Goal: Check status: Check status

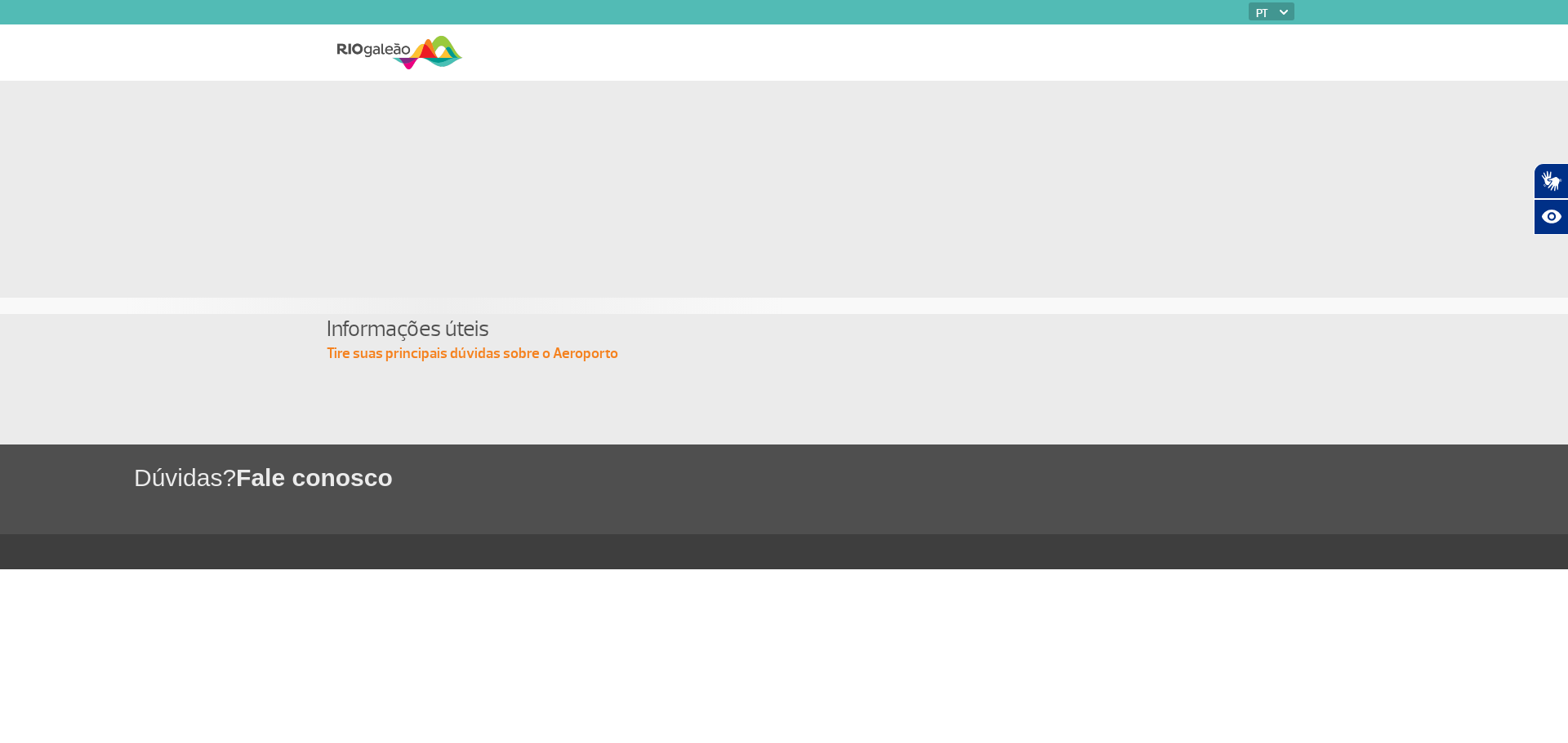
click at [412, 351] on p "Tire suas principais dúvidas sobre o Aeroporto" at bounding box center [784, 354] width 914 height 19
click at [284, 481] on span "Fale conosco" at bounding box center [315, 478] width 157 height 27
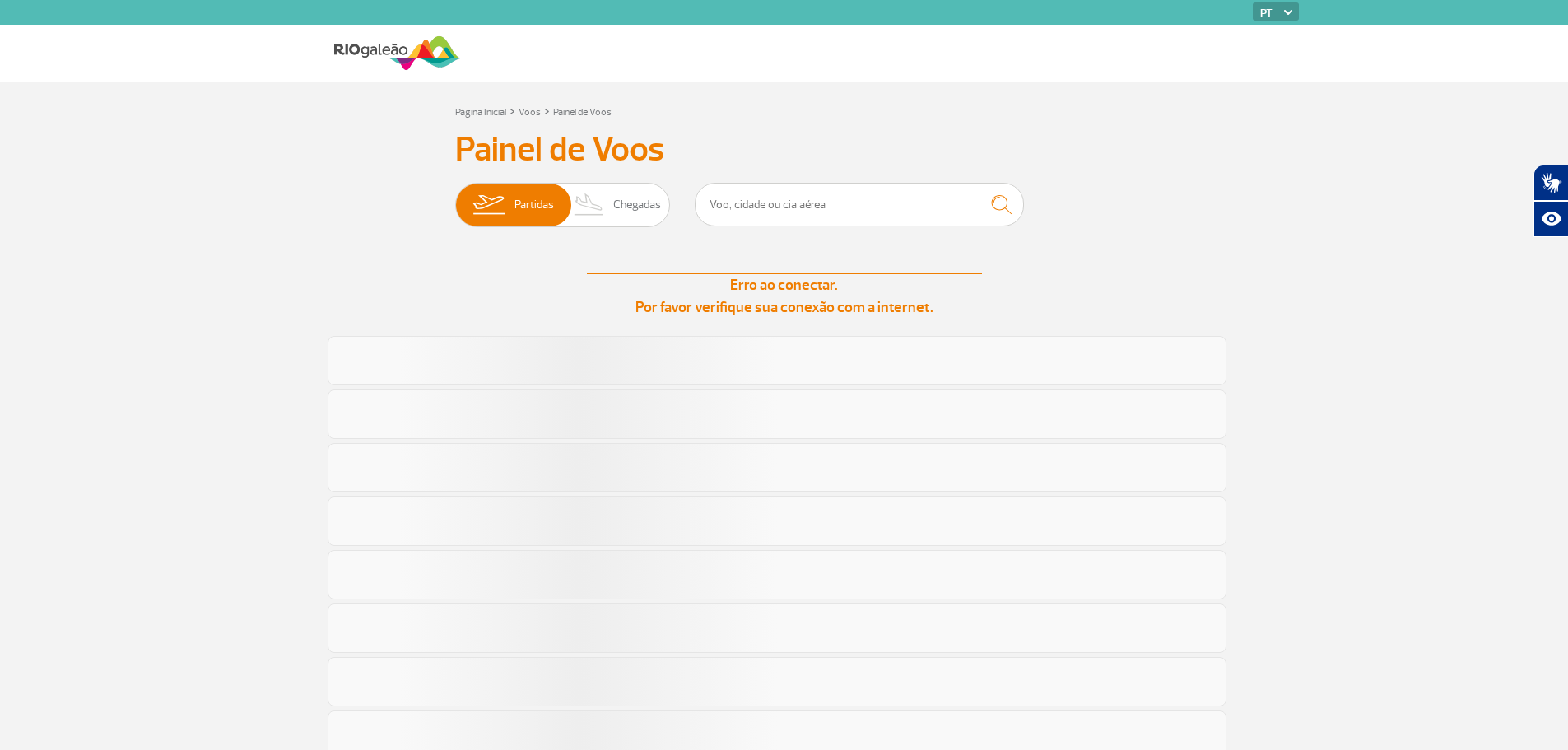
click at [703, 306] on div "Erro ao conectar. Por favor verifique sua conexão com a internet." at bounding box center [784, 296] width 395 height 46
